Goal: Task Accomplishment & Management: Use online tool/utility

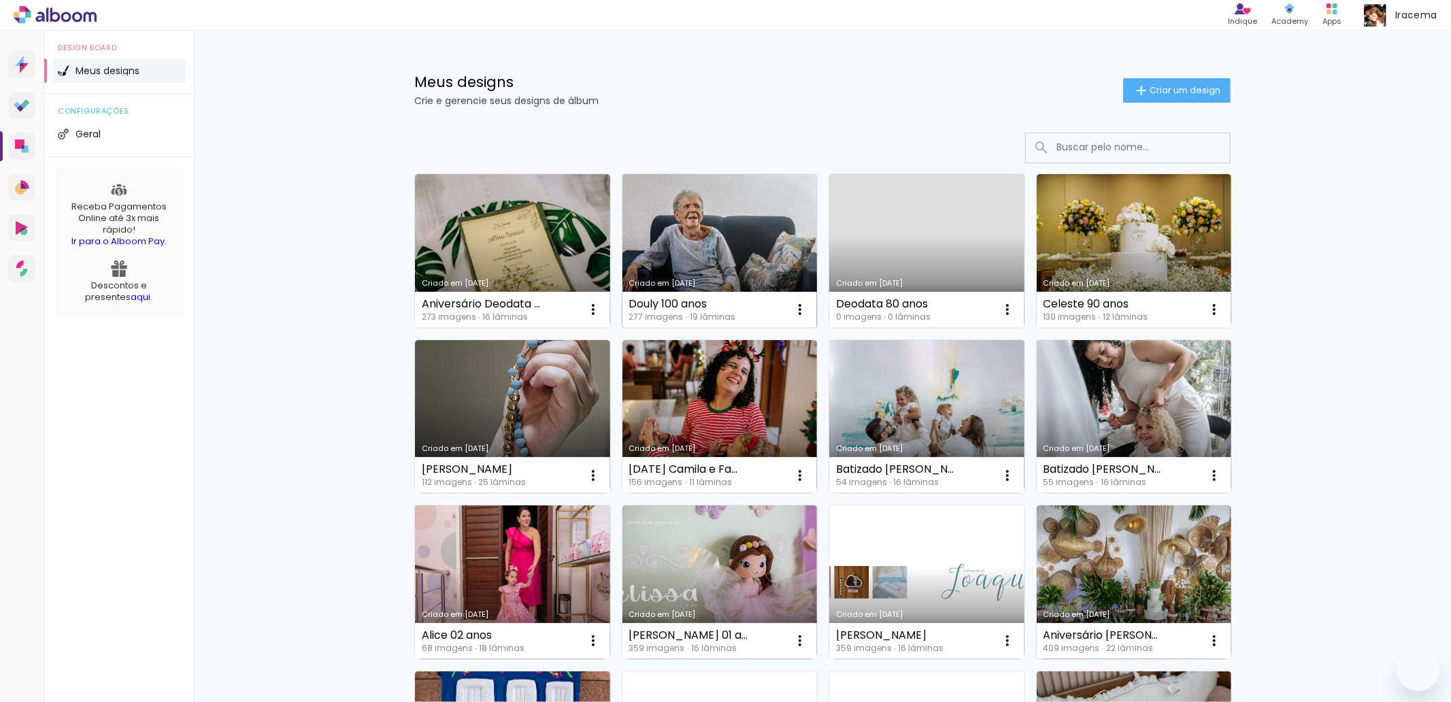
click at [693, 220] on link "Criado em [DATE]" at bounding box center [720, 251] width 195 height 154
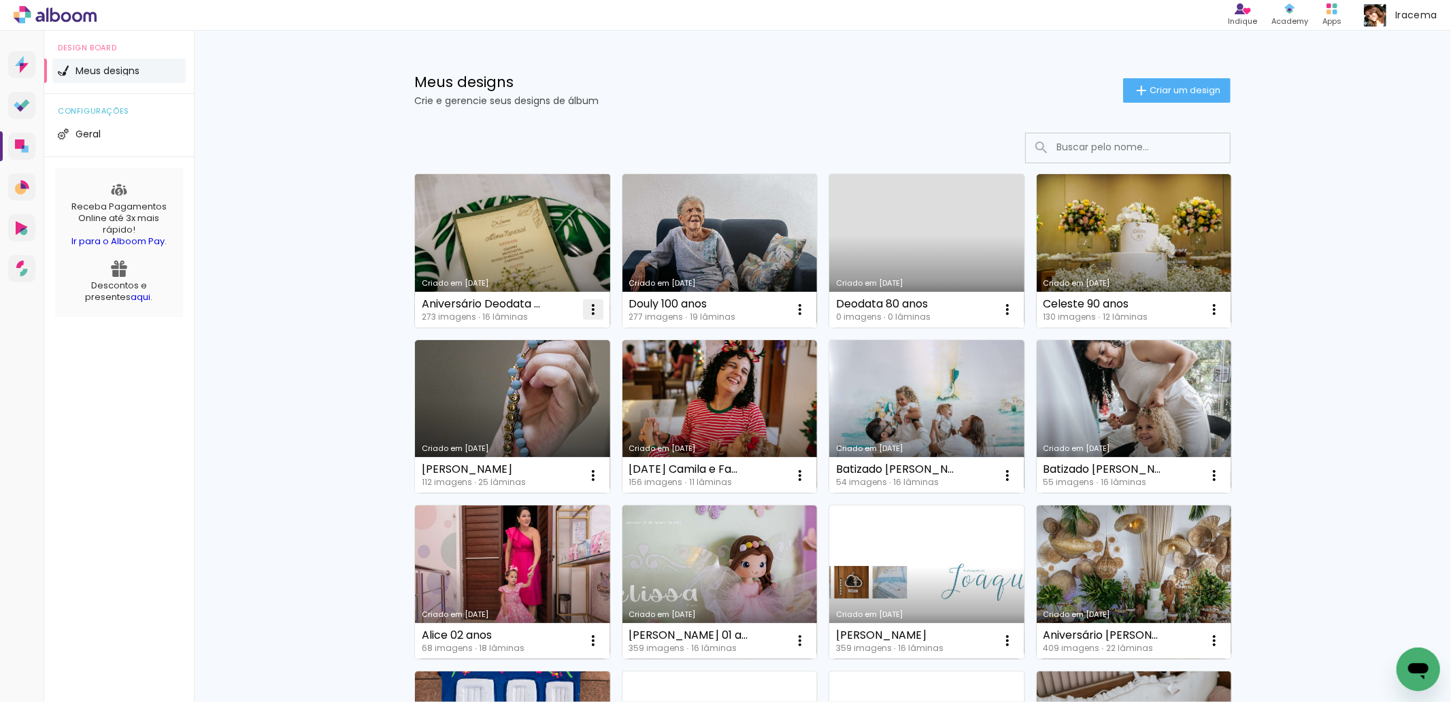
click at [585, 306] on iron-icon at bounding box center [593, 309] width 16 height 16
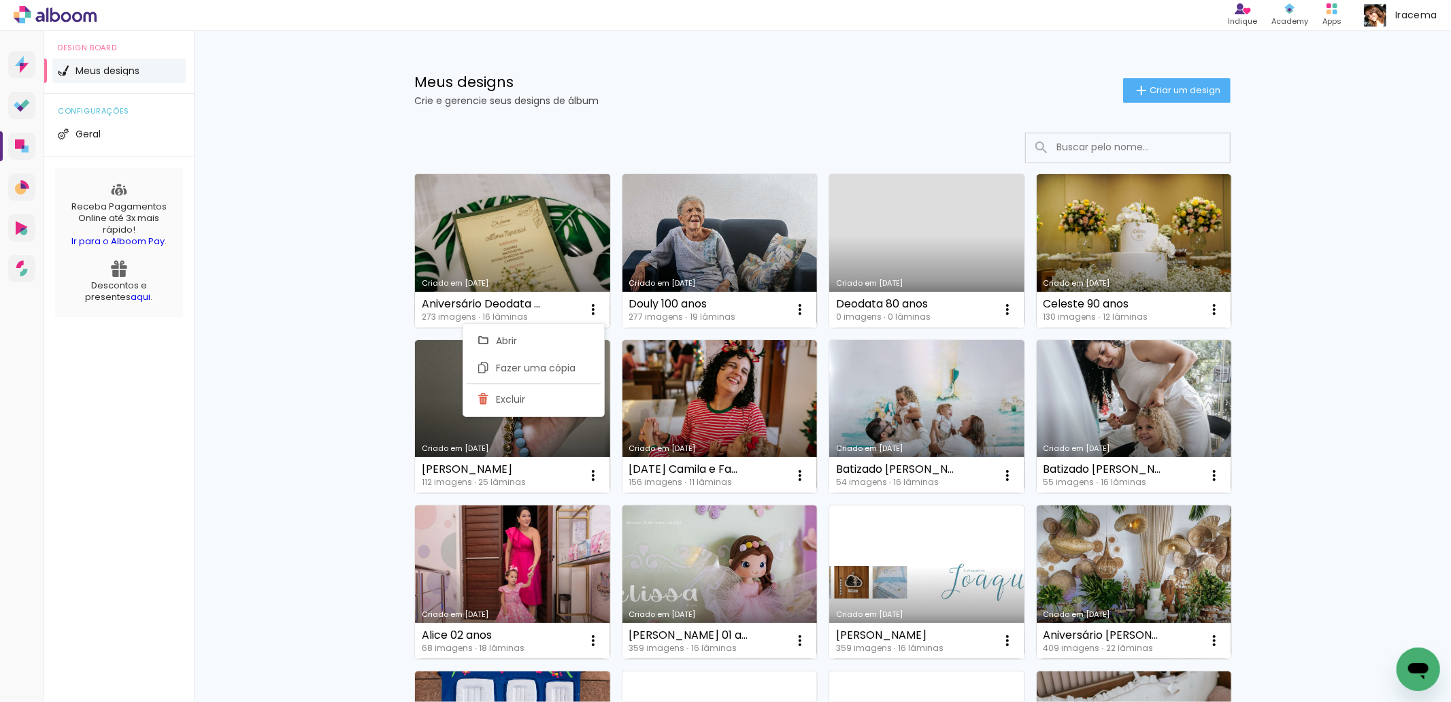
click at [566, 254] on link "Criado em [DATE]" at bounding box center [512, 251] width 195 height 154
